Goal: Transaction & Acquisition: Purchase product/service

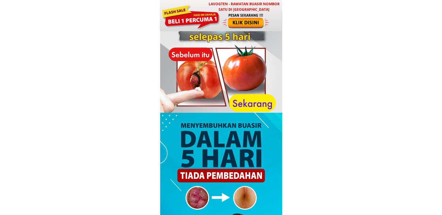
click at [215, 5] on h3 "LAVOGTEN - Rawatan Buasir Nombor Satu di [GEOGRAPHIC_DATA]" at bounding box center [244, 6] width 76 height 11
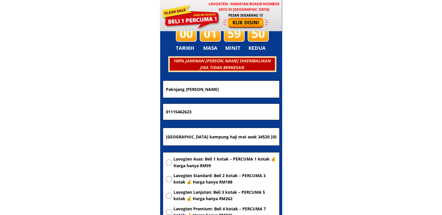
scroll to position [2803, 0]
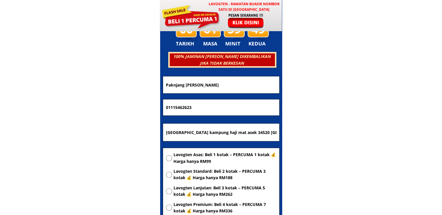
drag, startPoint x: 237, startPoint y: 84, endPoint x: 88, endPoint y: 91, distance: 148.7
click at [88, 91] on body "LAVOGTEN - Rawatan Buasir Nombor Satu di Malaysia Dengarkan pengalaman hebat pe…" at bounding box center [221, 166] width 442 height 5938
paste input "[PERSON_NAME]"
type input "[PERSON_NAME]"
drag, startPoint x: 207, startPoint y: 104, endPoint x: 95, endPoint y: 103, distance: 111.9
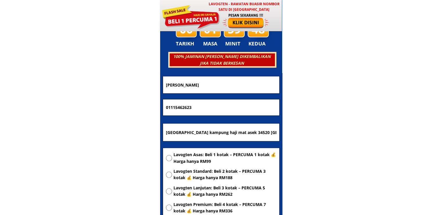
click at [95, 103] on body "LAVOGTEN - Rawatan Buasir Nombor Satu di Malaysia Dengarkan pengalaman hebat pe…" at bounding box center [221, 166] width 442 height 5938
paste input "98084221"
type input "0198084221"
click at [220, 132] on input "Maknjang tomyam house kampung haji mat asek 34520 batu kurau perak" at bounding box center [221, 131] width 113 height 17
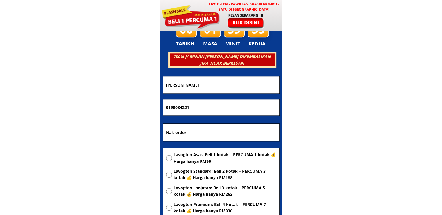
type input "Nak order"
click at [201, 158] on span "Lavogten Asas: Beli 1 kotak – PERCUMA 1 kotak 💰 Harga hanya RM99" at bounding box center [225, 157] width 103 height 13
radio input "true"
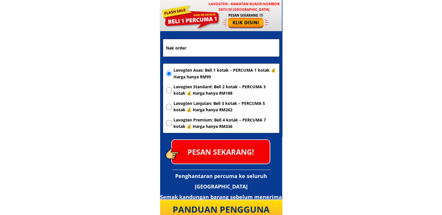
scroll to position [2890, 0]
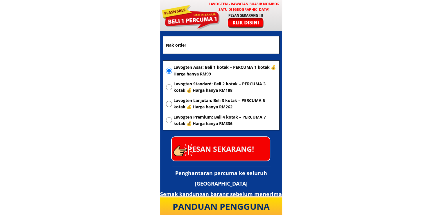
click at [224, 151] on p "PESAN SEKARANG!" at bounding box center [221, 149] width 98 height 24
